Goal: Find specific page/section: Find specific page/section

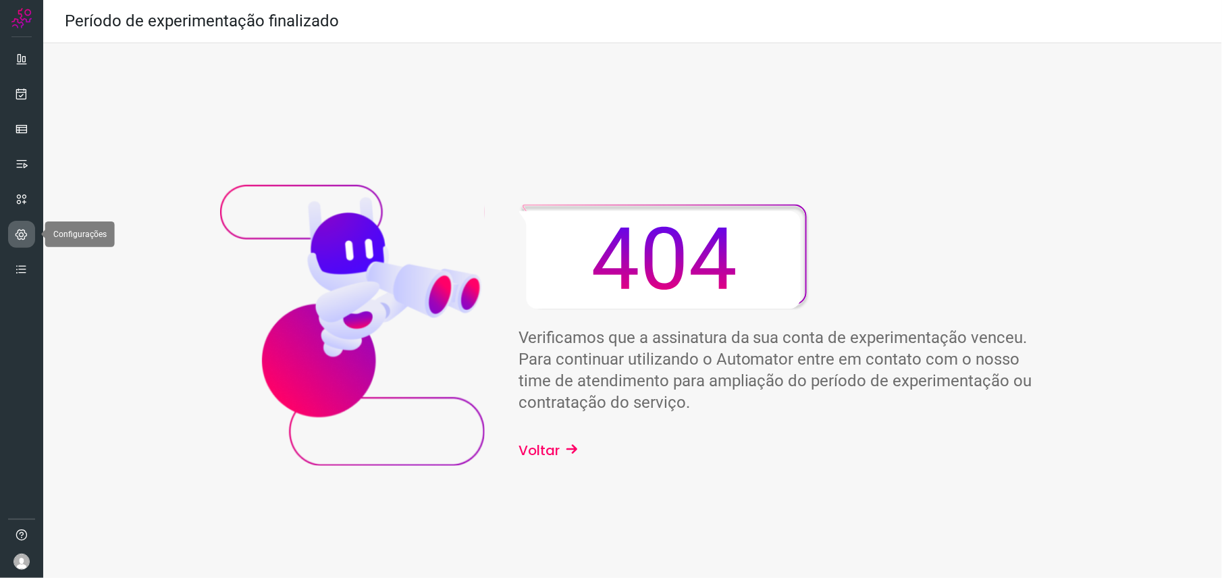
click at [19, 238] on icon at bounding box center [22, 233] width 13 height 13
click at [20, 561] on img at bounding box center [21, 561] width 16 height 16
click at [20, 230] on icon at bounding box center [22, 233] width 13 height 13
click at [22, 87] on icon at bounding box center [22, 93] width 14 height 13
